Goal: Task Accomplishment & Management: Use online tool/utility

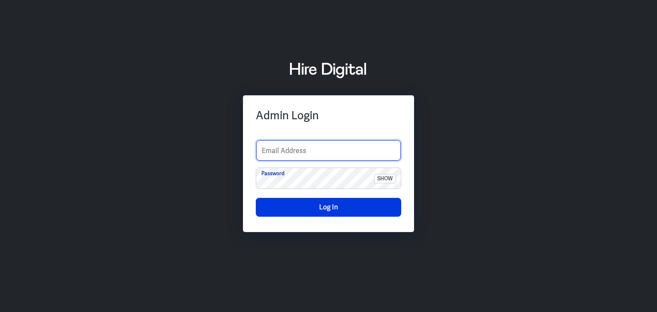
click at [291, 149] on input "text" at bounding box center [328, 150] width 145 height 21
type input "finance-admin"
drag, startPoint x: 577, startPoint y: 115, endPoint x: 563, endPoint y: 114, distance: 14.1
click at [577, 114] on div "Admin Login finance-admin Email Address Password show Log In" at bounding box center [328, 156] width 657 height 212
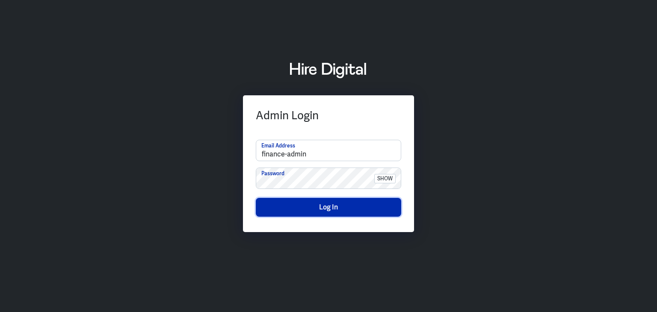
click at [290, 200] on button "Log In" at bounding box center [328, 207] width 145 height 19
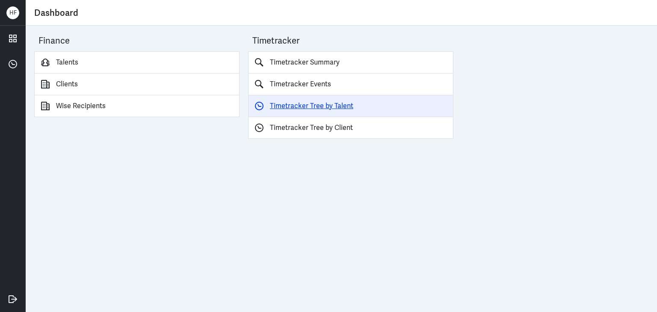
click at [284, 106] on link "Timetracker Tree by Talent" at bounding box center [350, 106] width 205 height 22
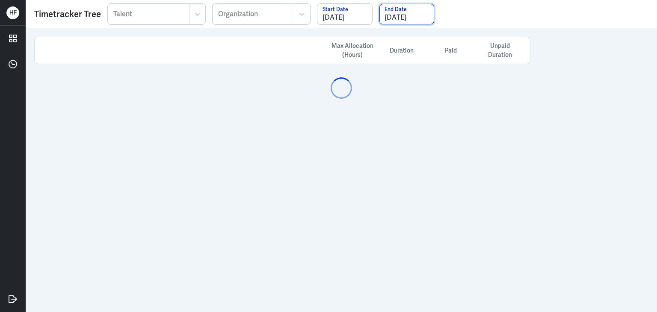
click at [399, 18] on input "[DATE]" at bounding box center [406, 14] width 55 height 21
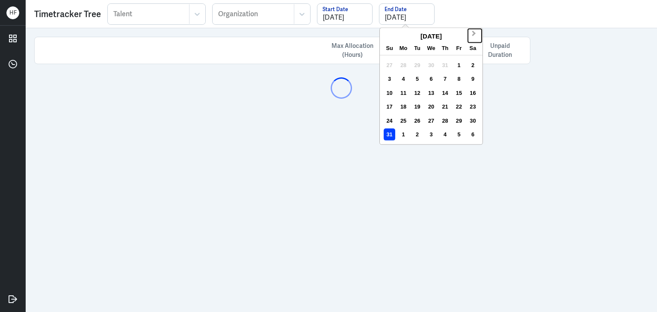
click at [474, 33] on span "Next Month" at bounding box center [474, 35] width 0 height 13
click at [417, 122] on div "30" at bounding box center [417, 121] width 12 height 12
type input "[DATE]"
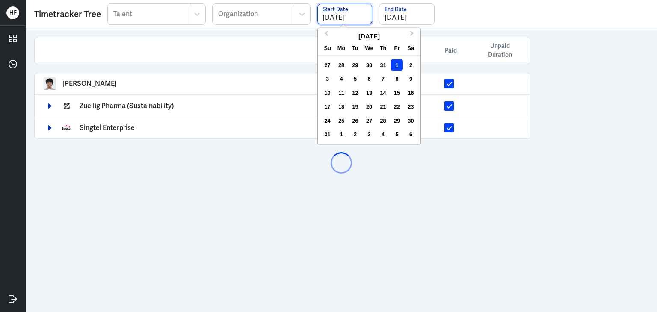
click at [346, 12] on input "08/01/2025" at bounding box center [344, 14] width 55 height 21
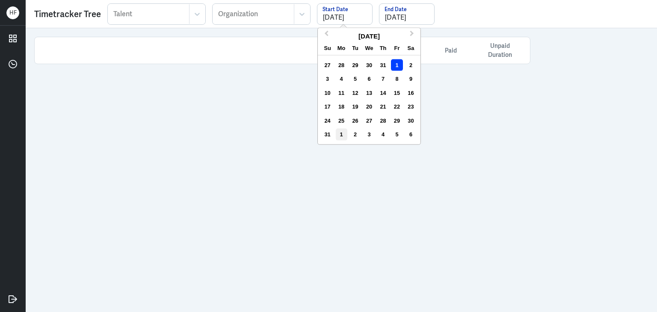
click at [337, 135] on div "1" at bounding box center [342, 135] width 12 height 12
type input "[DATE]"
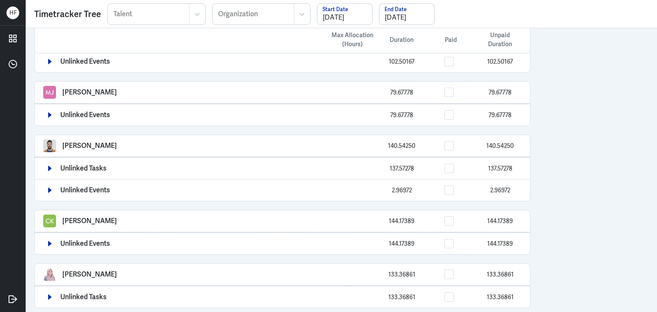
scroll to position [249, 0]
